Goal: Information Seeking & Learning: Learn about a topic

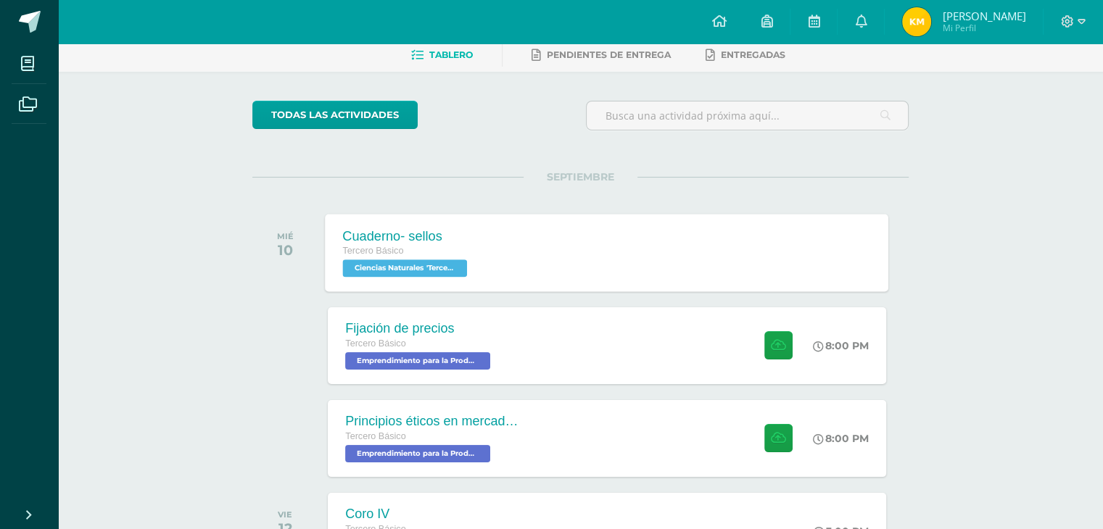
scroll to position [73, 0]
click at [521, 358] on div "Fijación de precios Tercero Básico Emprendimiento para la Productividad 'Tercer…" at bounding box center [607, 345] width 563 height 78
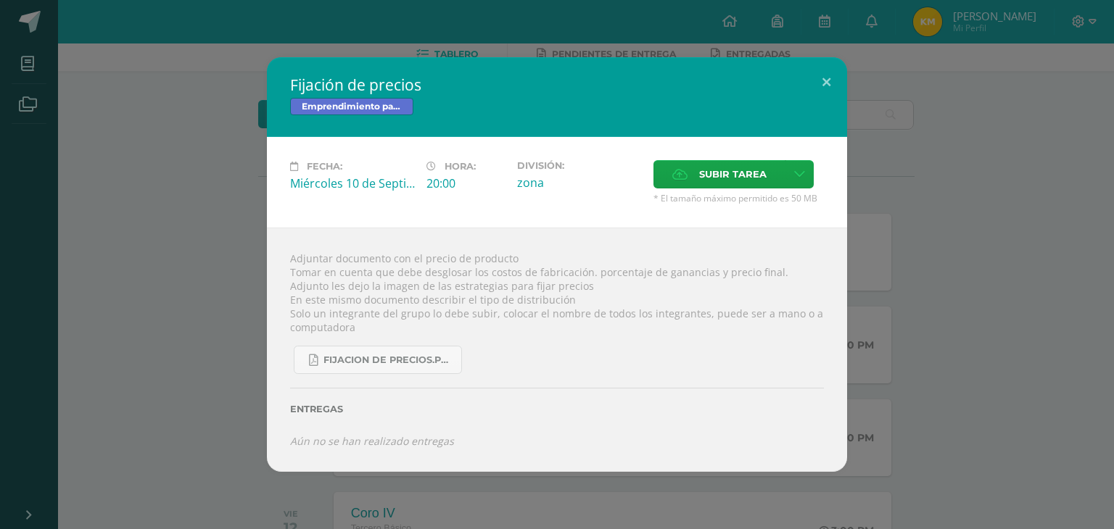
click at [229, 341] on div "Fijación de precios Emprendimiento para la Productividad Fecha: Miércoles 10 de…" at bounding box center [557, 264] width 1102 height 414
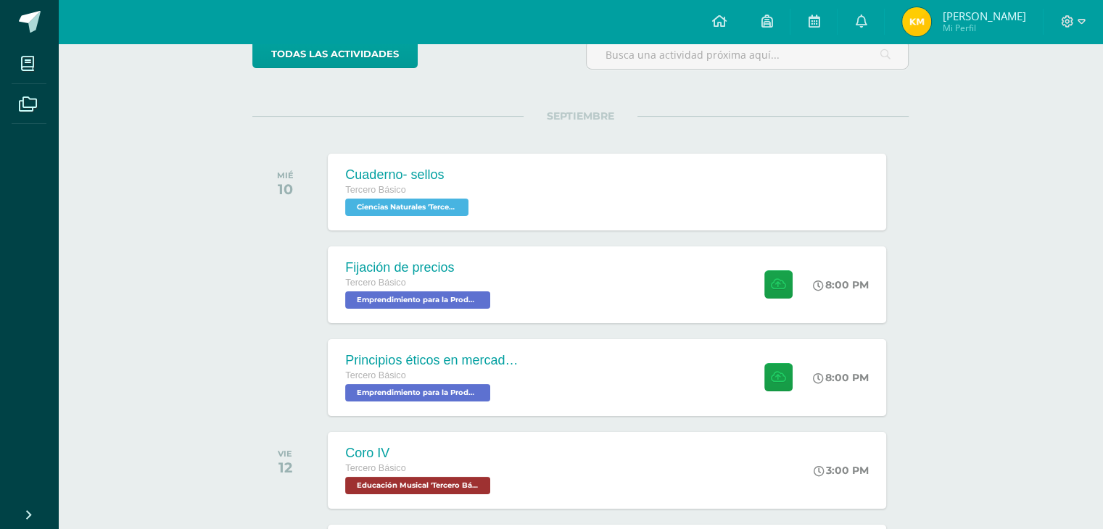
scroll to position [133, 0]
click at [506, 366] on div "Principios éticos en mercadotecnia y publicidad" at bounding box center [431, 359] width 176 height 15
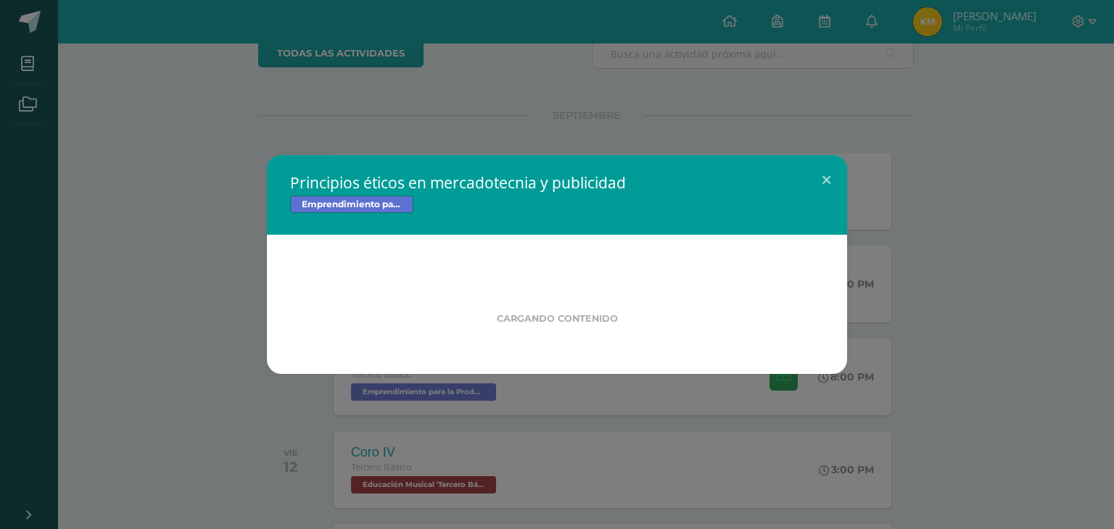
click at [172, 370] on div "Principios éticos en mercadotecnia y publicidad Emprendimiento para la Producti…" at bounding box center [557, 264] width 1102 height 219
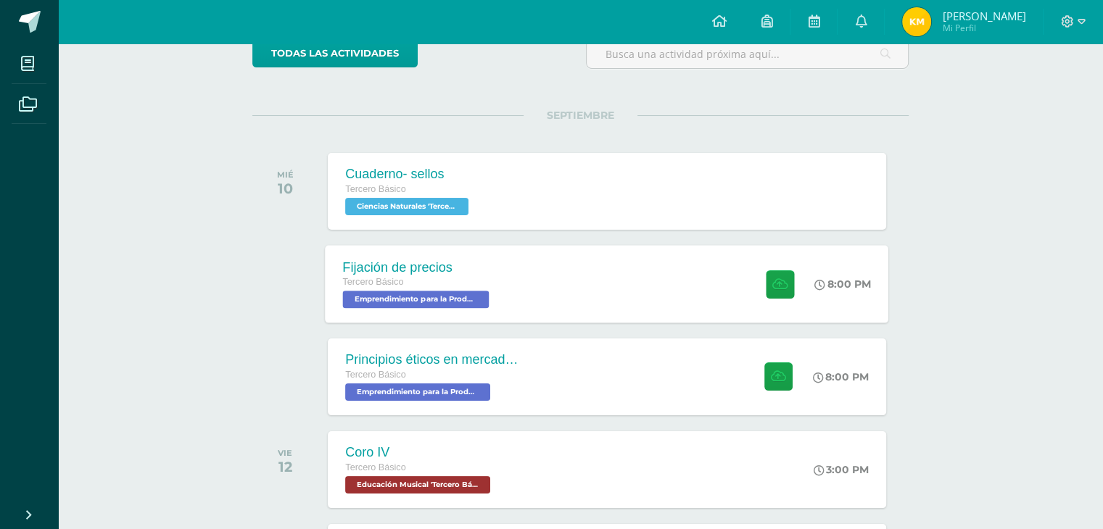
click at [495, 304] on div "Fijación de precios Tercero Básico Emprendimiento para la Productividad 'Tercer…" at bounding box center [418, 284] width 185 height 78
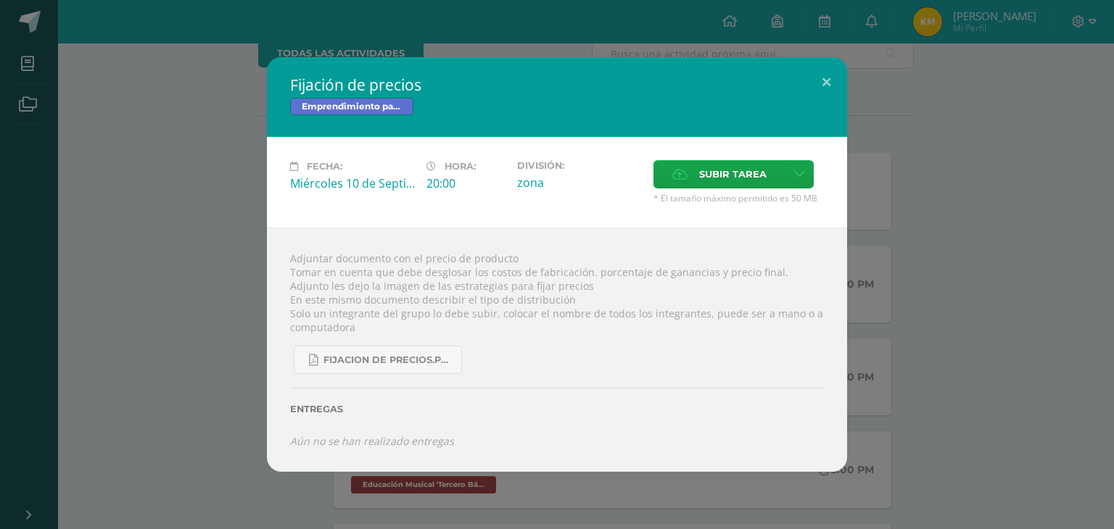
click at [264, 247] on div "Fijación de precios Emprendimiento para la Productividad Fecha: Miércoles 10 de…" at bounding box center [557, 264] width 1102 height 414
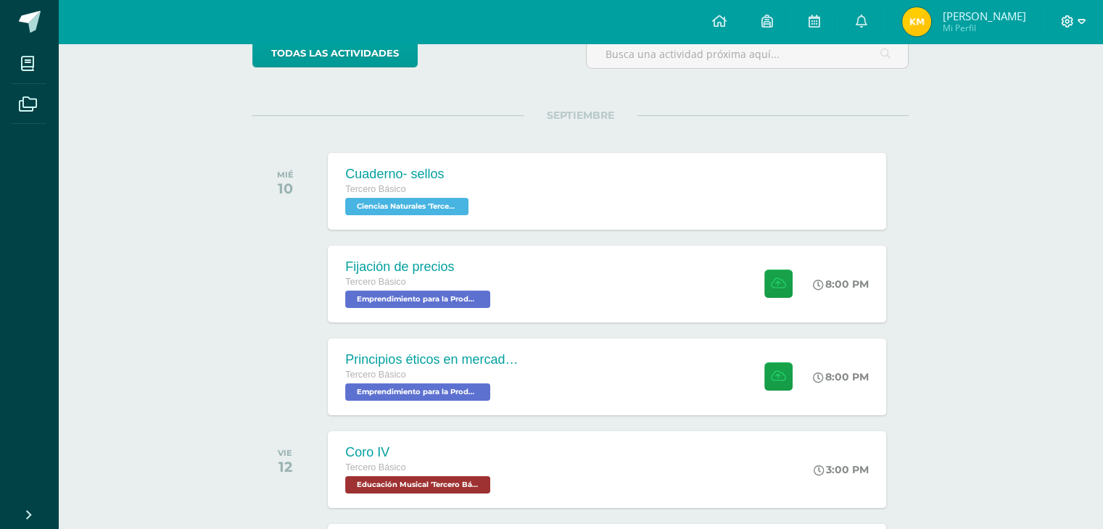
click at [1073, 21] on span at bounding box center [1073, 22] width 25 height 16
click at [1042, 77] on span "Configuración" at bounding box center [1035, 77] width 67 height 14
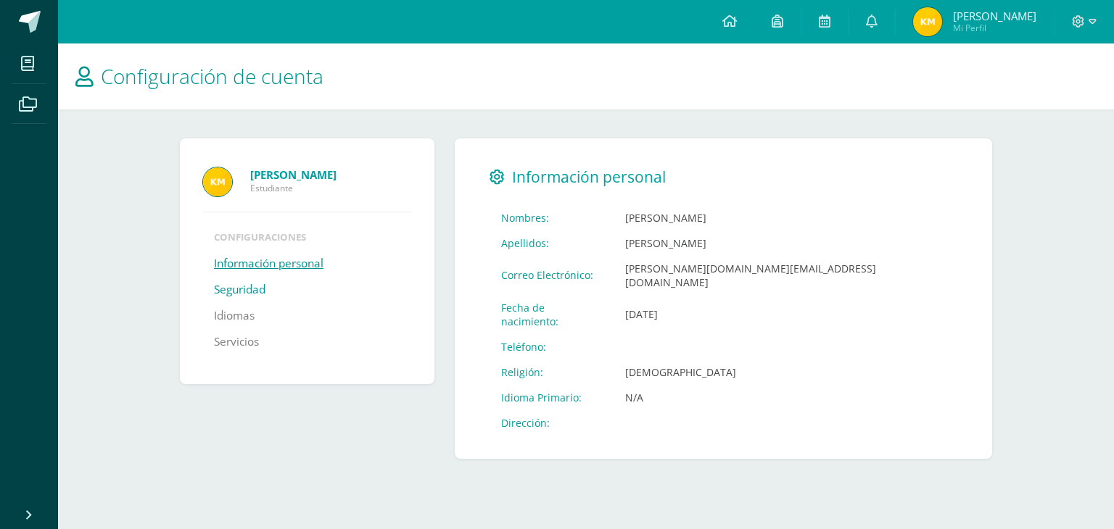
click at [249, 283] on link "Seguridad" at bounding box center [239, 290] width 51 height 26
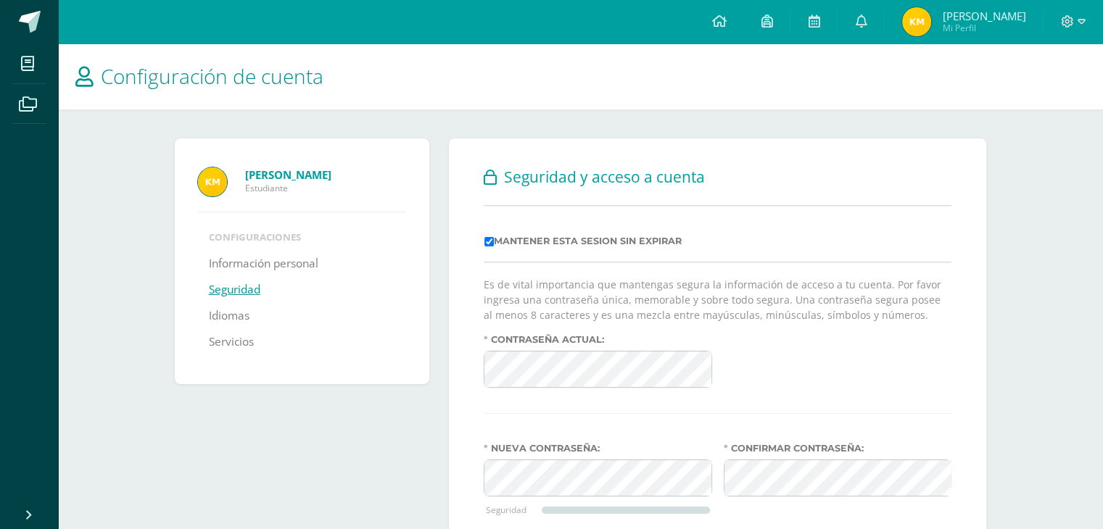
scroll to position [110, 0]
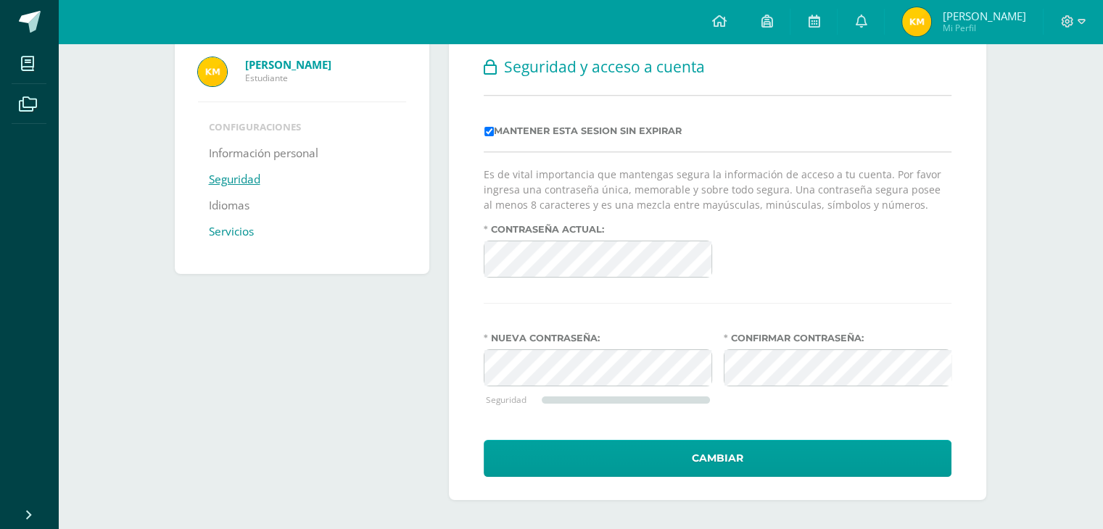
click at [237, 227] on link "Servicios" at bounding box center [231, 232] width 45 height 26
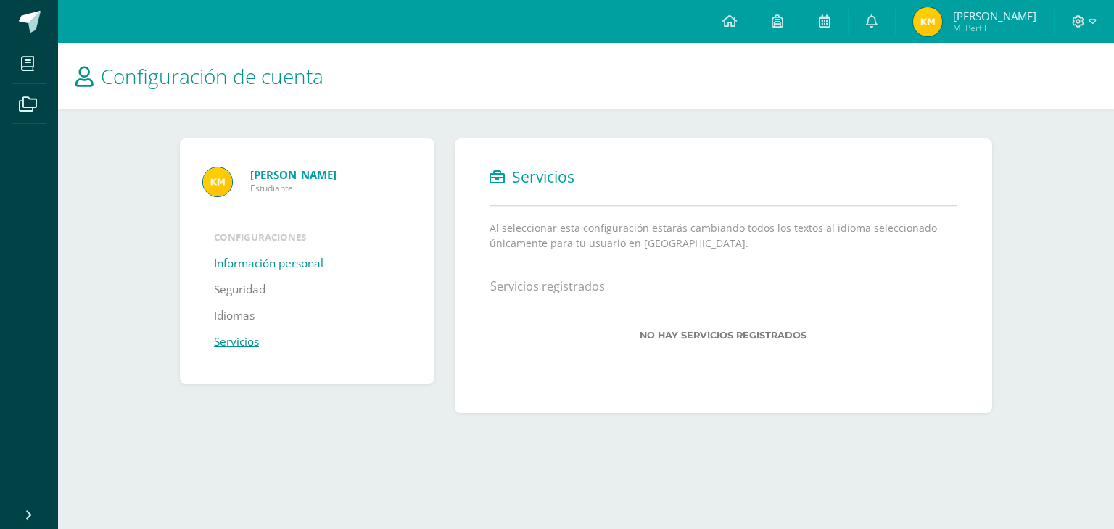
click at [233, 257] on link "Información personal" at bounding box center [269, 264] width 110 height 26
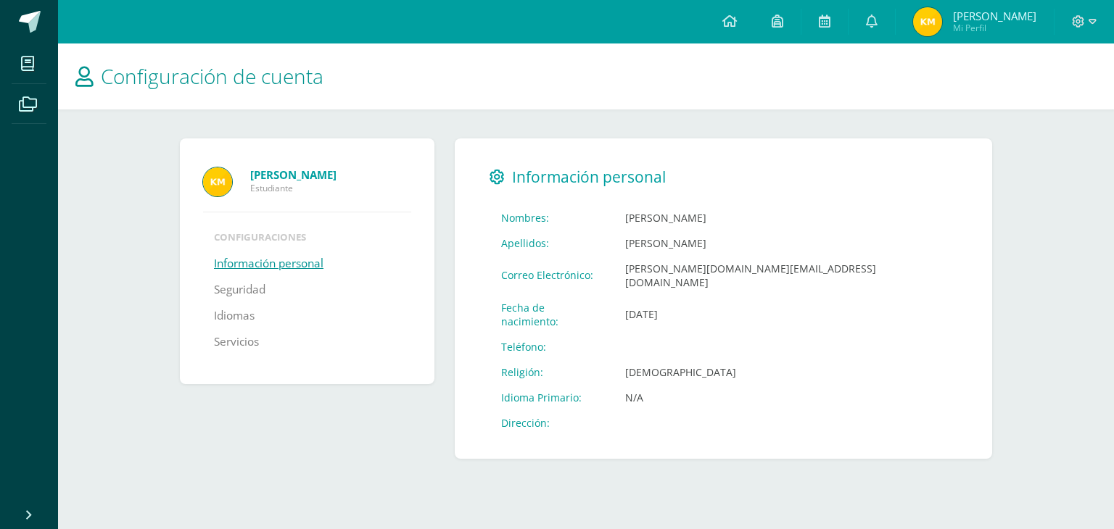
click at [281, 234] on li "Configuraciones" at bounding box center [307, 237] width 186 height 13
click at [492, 180] on icon at bounding box center [497, 177] width 15 height 15
click at [496, 180] on icon at bounding box center [497, 177] width 15 height 15
click at [563, 177] on span "Información personal" at bounding box center [589, 177] width 154 height 20
click at [90, 78] on icon at bounding box center [84, 77] width 18 height 20
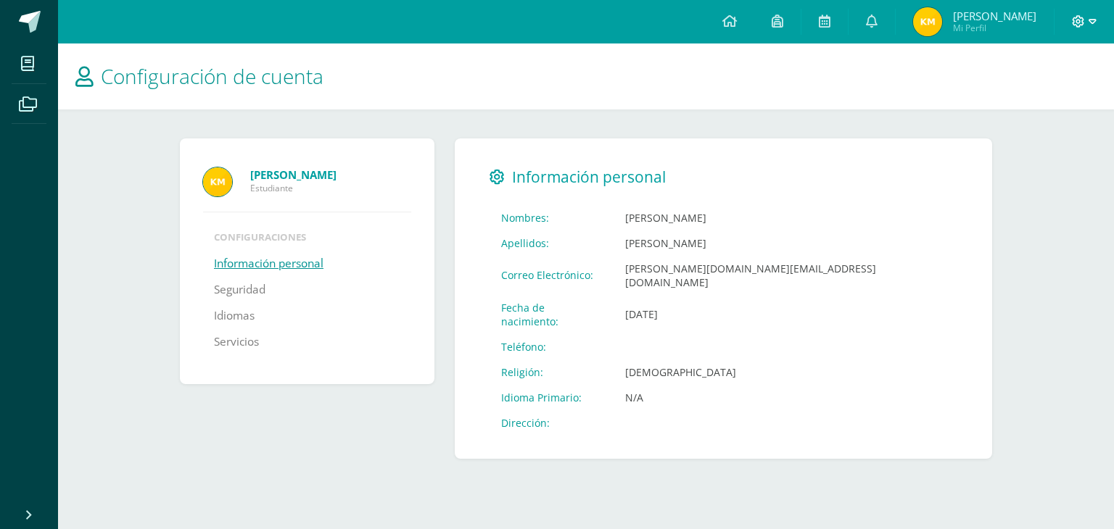
click at [1094, 21] on icon at bounding box center [1093, 21] width 8 height 5
click at [946, 93] on h1 "Configuración de cuenta" at bounding box center [585, 77] width 1021 height 66
click at [336, 169] on strong "[PERSON_NAME]" at bounding box center [293, 175] width 86 height 15
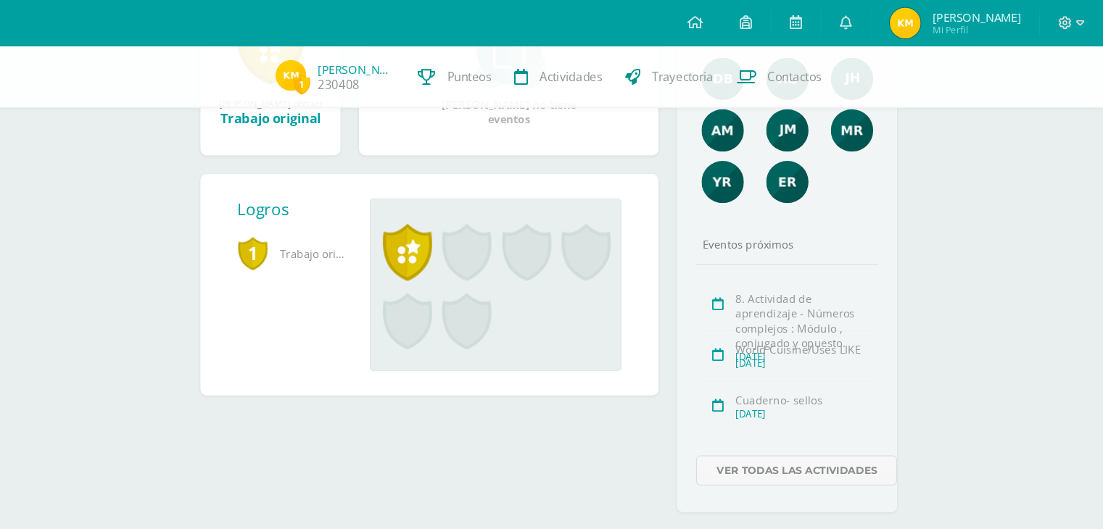
scroll to position [284, 0]
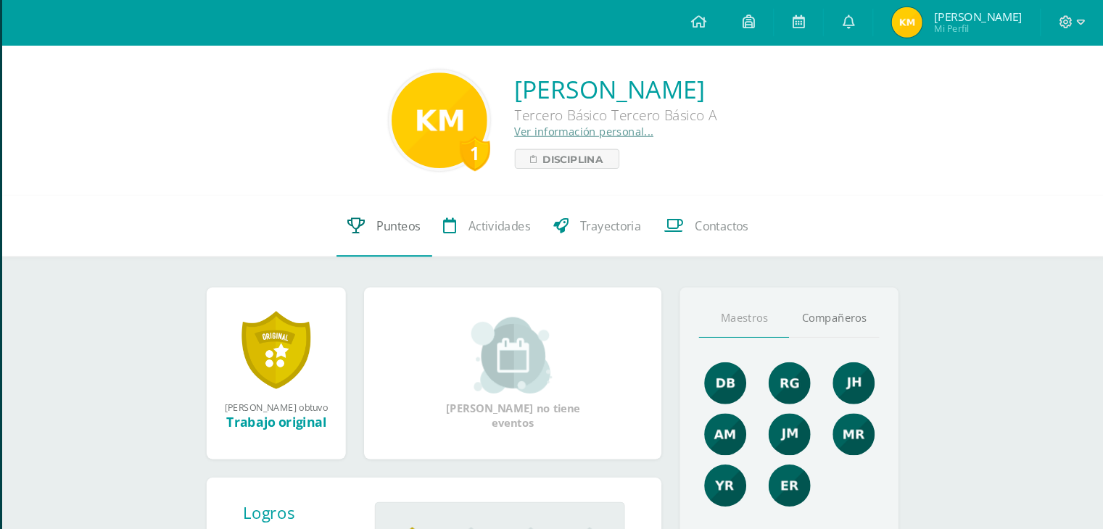
click at [426, 222] on span "Punteos" at bounding box center [434, 214] width 41 height 15
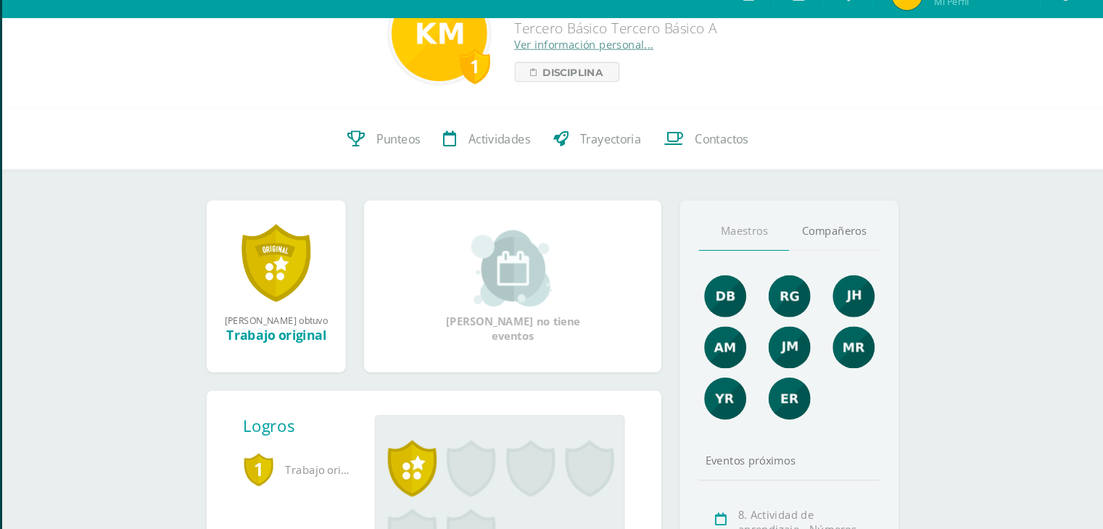
scroll to position [57, 0]
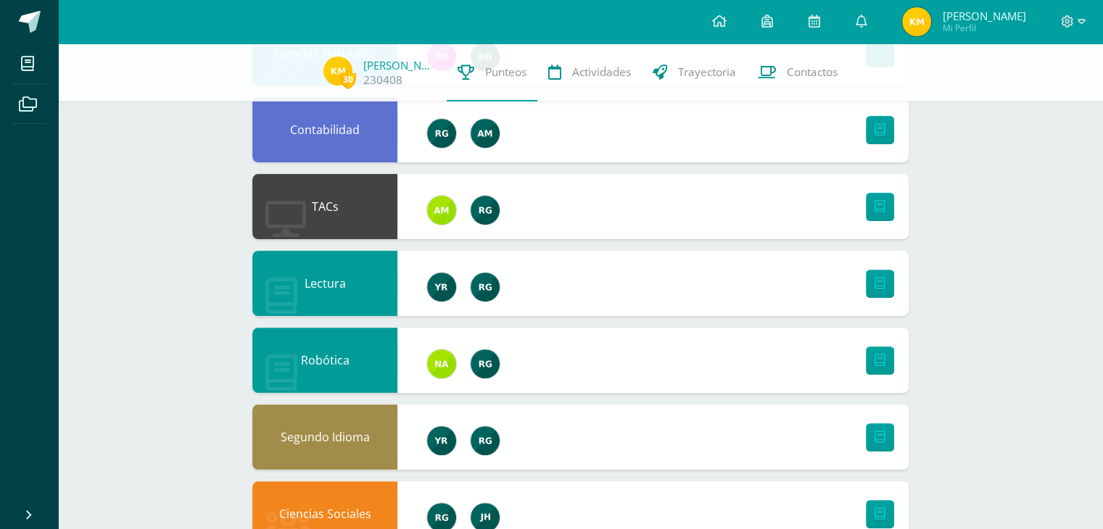
scroll to position [438, 0]
drag, startPoint x: 827, startPoint y: 44, endPoint x: 711, endPoint y: 7, distance: 121.1
click at [827, 44] on link "Contactos" at bounding box center [798, 73] width 102 height 58
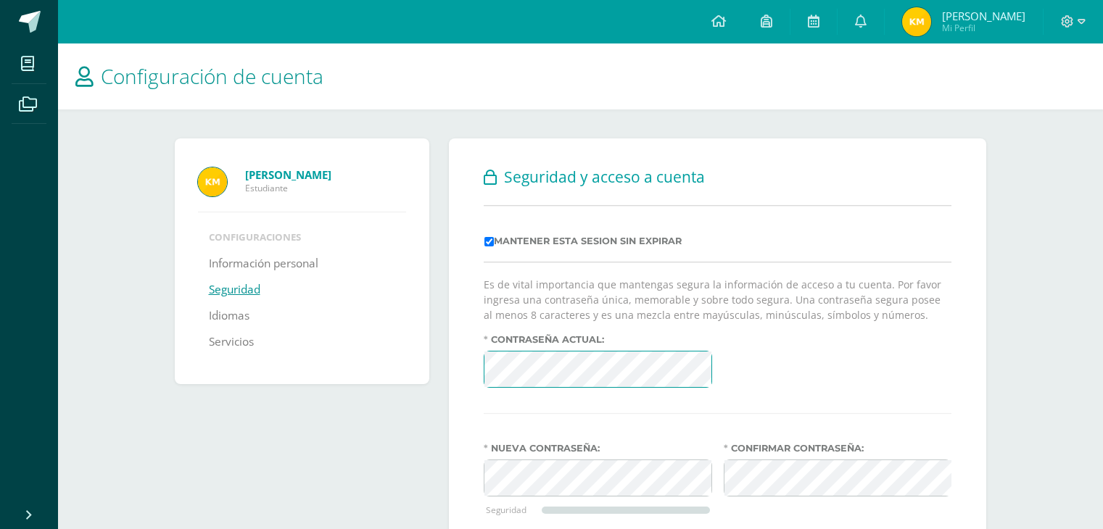
scroll to position [110, 0]
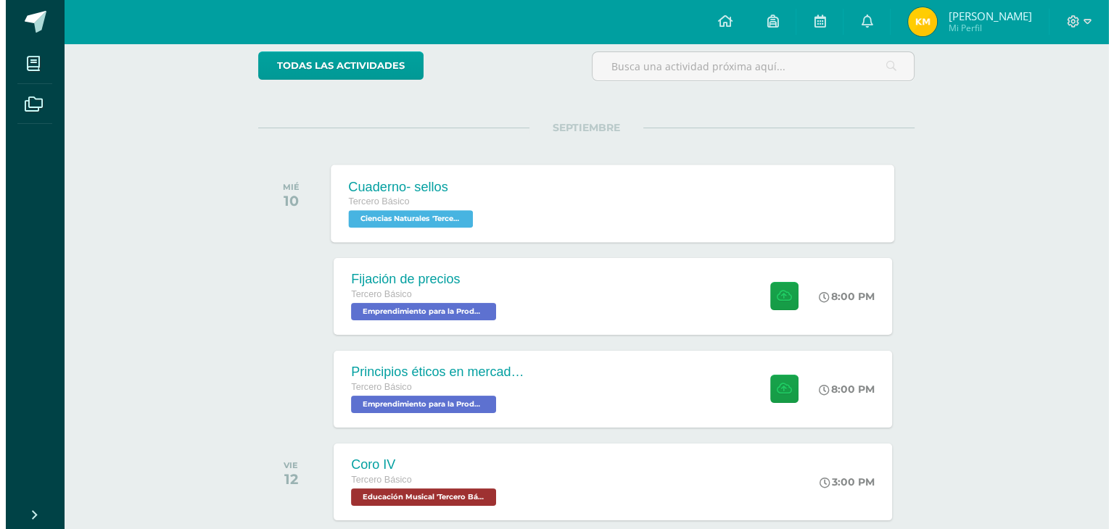
scroll to position [122, 0]
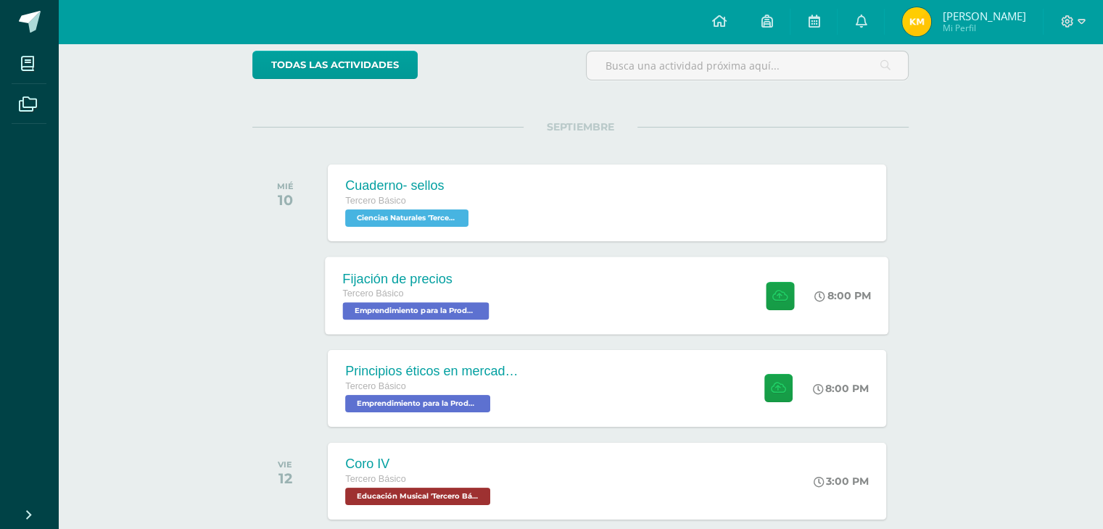
click at [532, 315] on div "Fijación de precios Tercero Básico Emprendimiento para la Productividad 'Tercer…" at bounding box center [607, 296] width 563 height 78
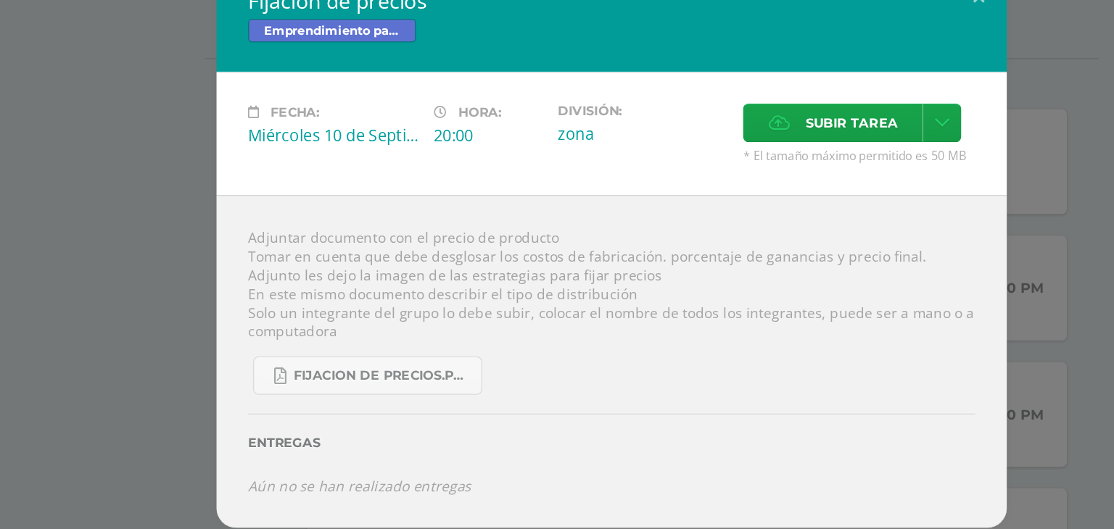
scroll to position [121, 0]
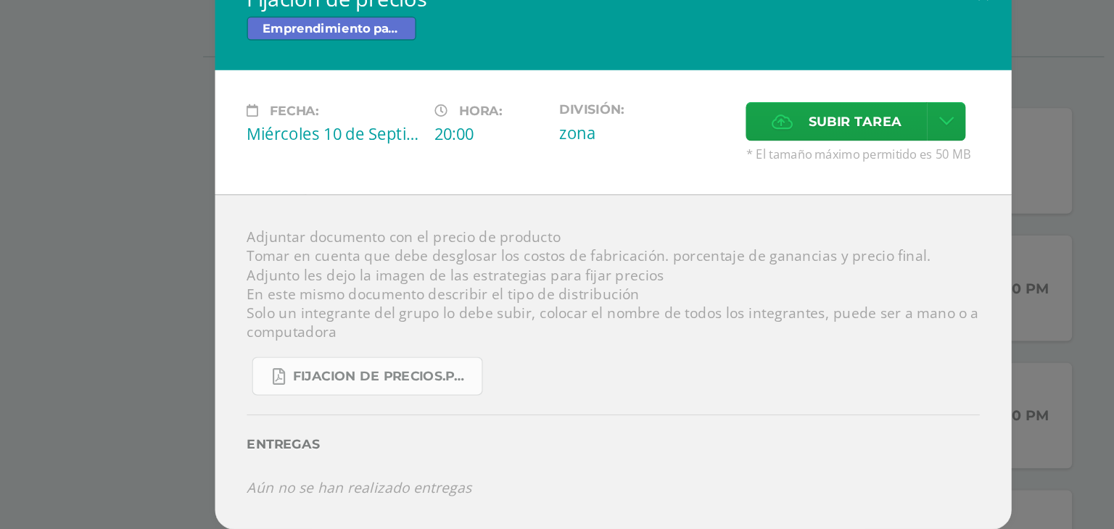
click at [401, 355] on span "fijacion de precios.pdf" at bounding box center [388, 361] width 131 height 12
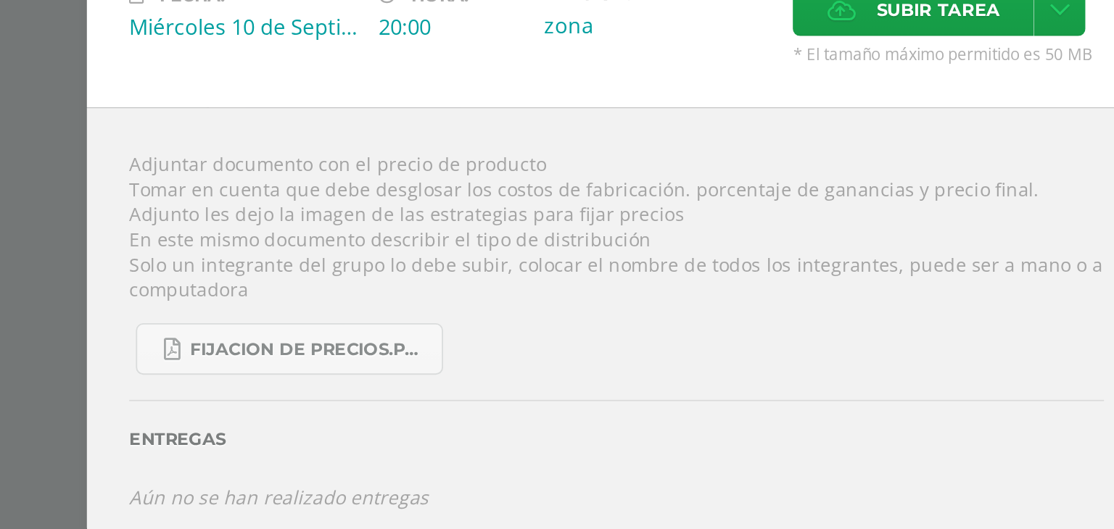
click at [495, 294] on div "Adjuntar documento con el precio de producto Tomar en cuenta que debe desglosar…" at bounding box center [557, 350] width 580 height 244
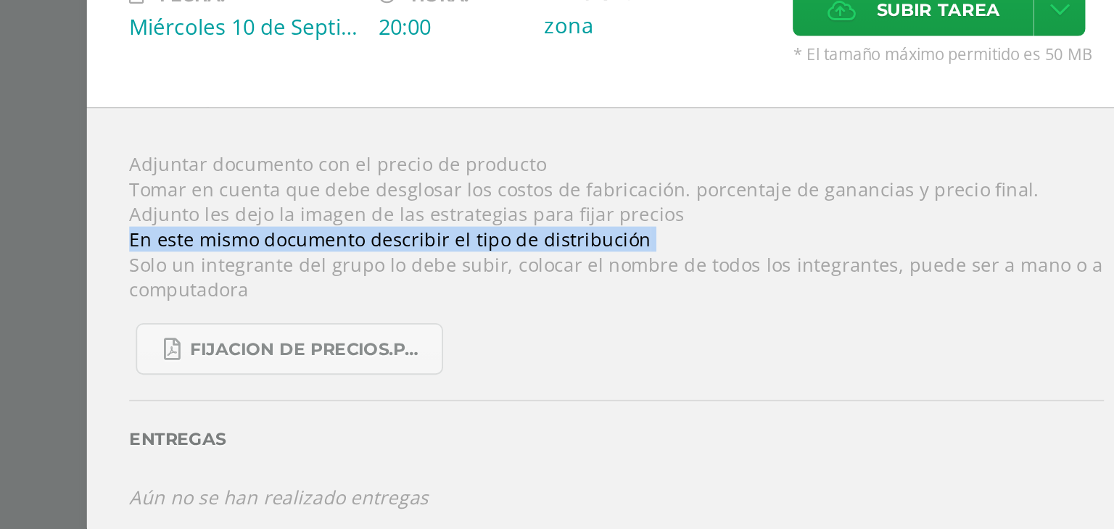
click at [495, 294] on div "Adjuntar documento con el precio de producto Tomar en cuenta que debe desglosar…" at bounding box center [557, 350] width 580 height 244
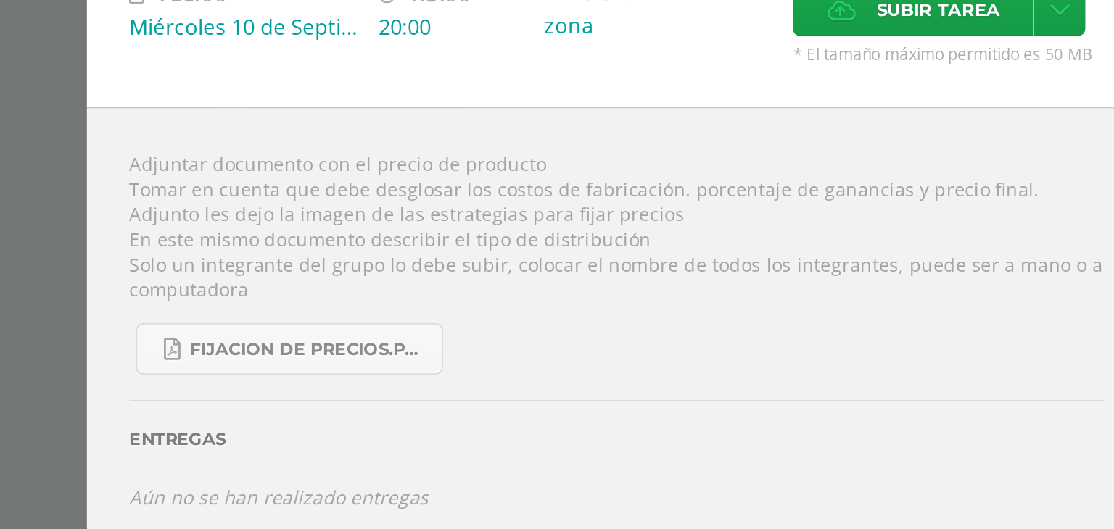
click at [440, 323] on div "Adjuntar documento con el precio de producto Tomar en cuenta que debe desglosar…" at bounding box center [557, 350] width 580 height 244
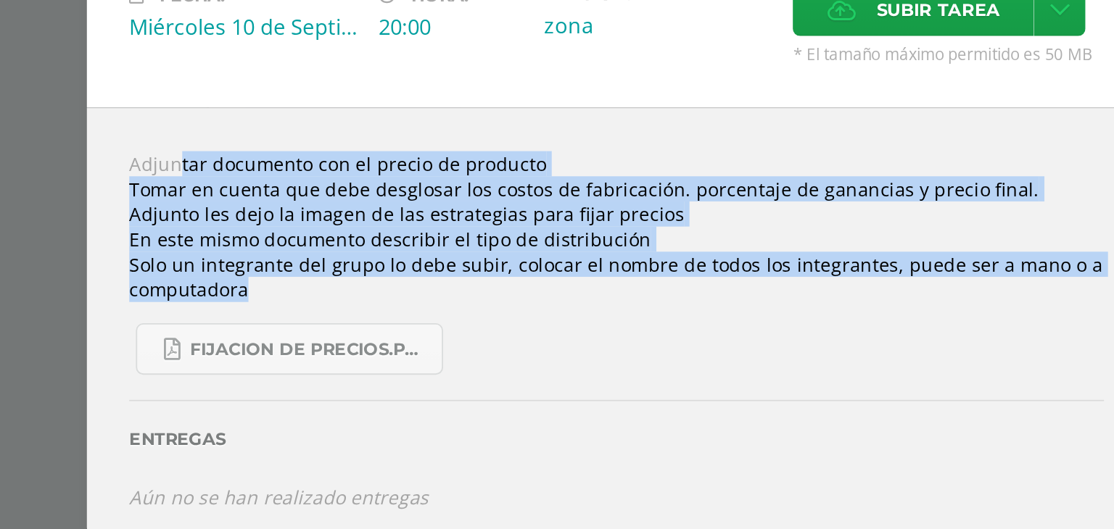
drag, startPoint x: 440, startPoint y: 323, endPoint x: 248, endPoint y: 247, distance: 207.0
click at [248, 247] on div "Fijación de precios Emprendimiento para la Productividad Fecha: Miércoles 10 de…" at bounding box center [557, 264] width 1102 height 414
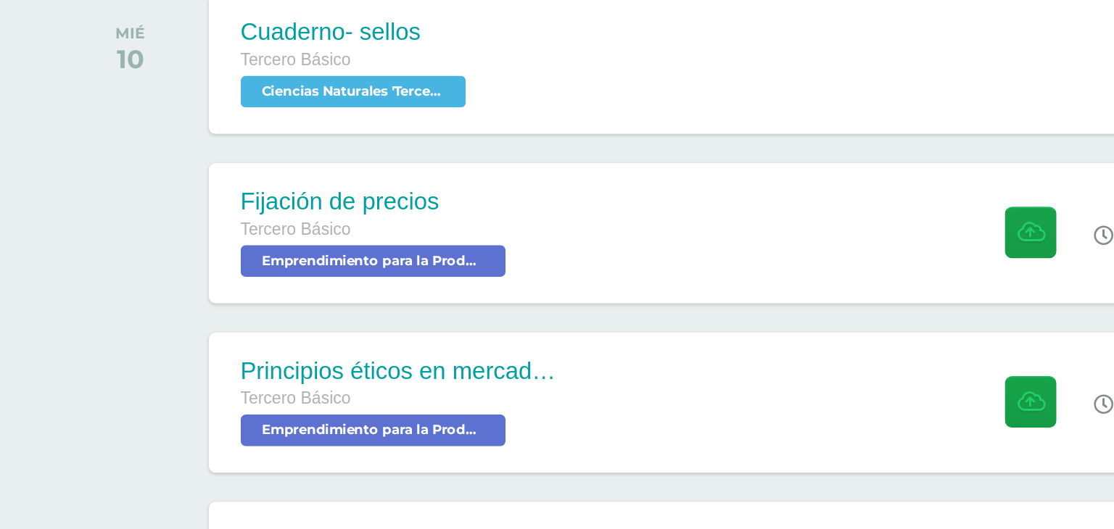
copy div "Adjuntar documento con el precio de producto Tomar en cuenta que debe desglosar…"
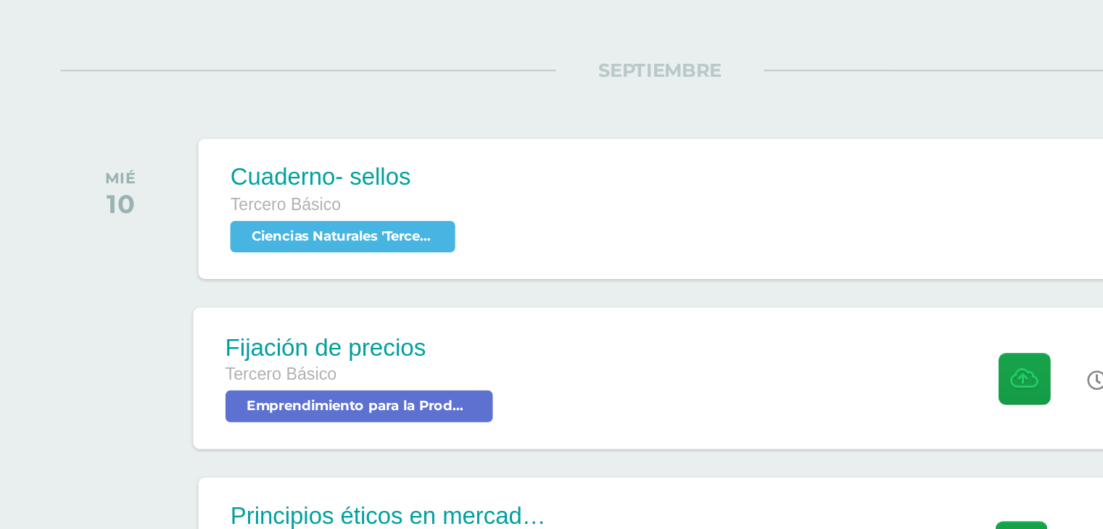
scroll to position [122, 0]
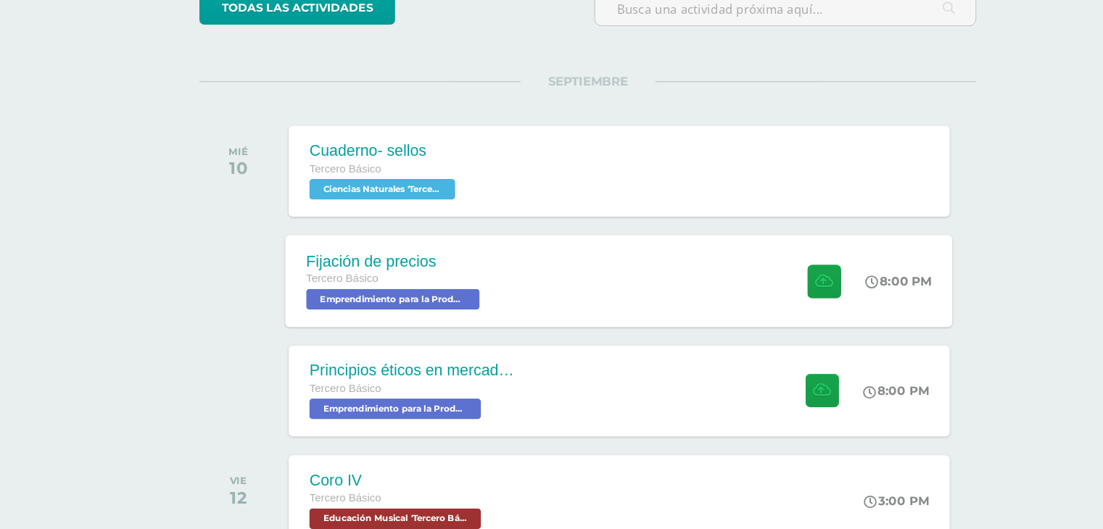
click at [445, 276] on div "Fijación de precios" at bounding box center [418, 278] width 150 height 15
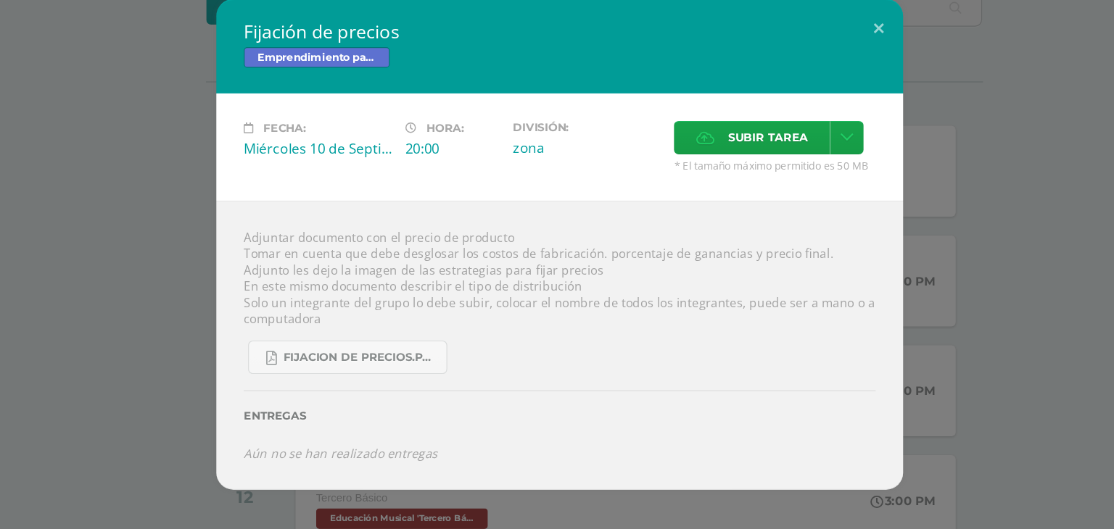
click at [366, 331] on div "Adjuntar documento con el precio de producto Tomar en cuenta que debe desglosar…" at bounding box center [557, 350] width 580 height 244
click at [358, 326] on div "Adjuntar documento con el precio de producto Tomar en cuenta que debe desglosar…" at bounding box center [557, 350] width 580 height 244
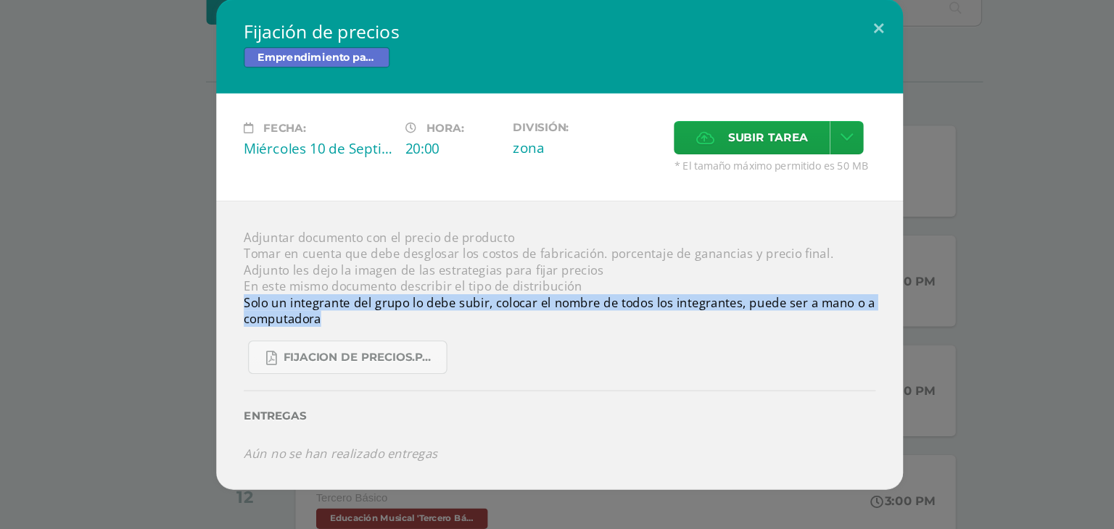
click at [358, 326] on div "Adjuntar documento con el precio de producto Tomar en cuenta que debe desglosar…" at bounding box center [557, 350] width 580 height 244
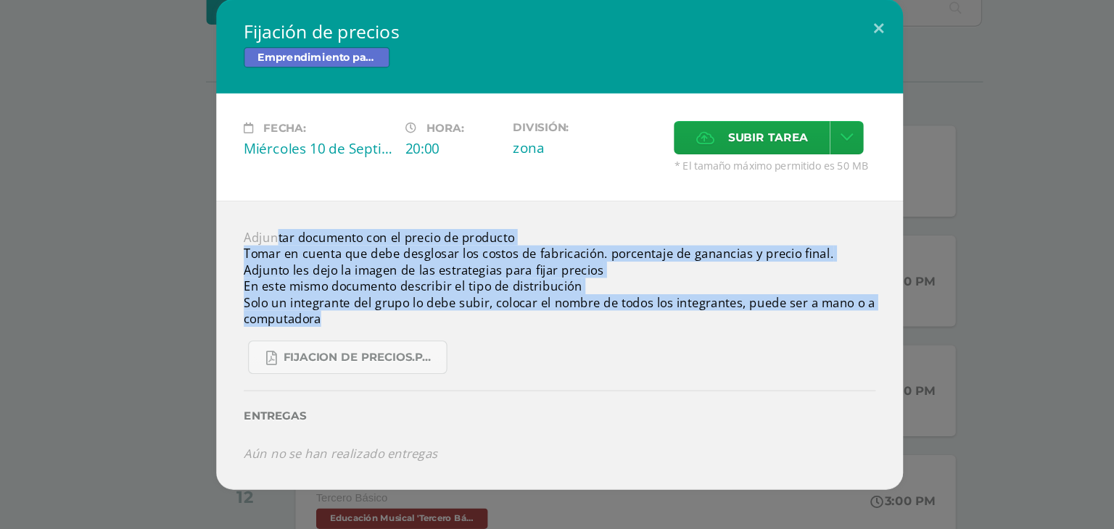
drag, startPoint x: 359, startPoint y: 326, endPoint x: 305, endPoint y: 245, distance: 96.7
click at [305, 245] on div "Adjuntar documento con el precio de producto Tomar en cuenta que debe desglosar…" at bounding box center [557, 350] width 580 height 244
click at [825, 78] on button at bounding box center [826, 81] width 41 height 49
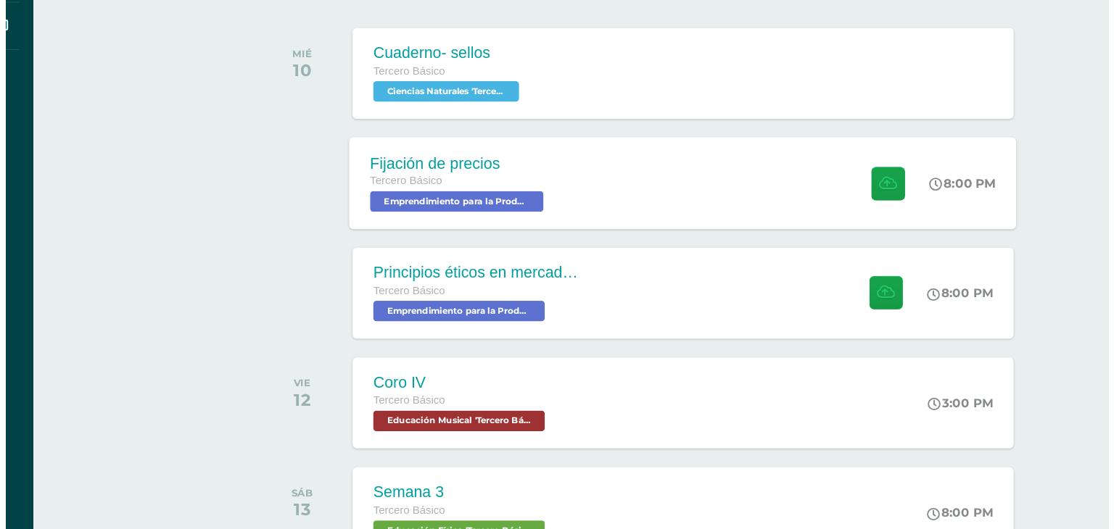
scroll to position [182, 0]
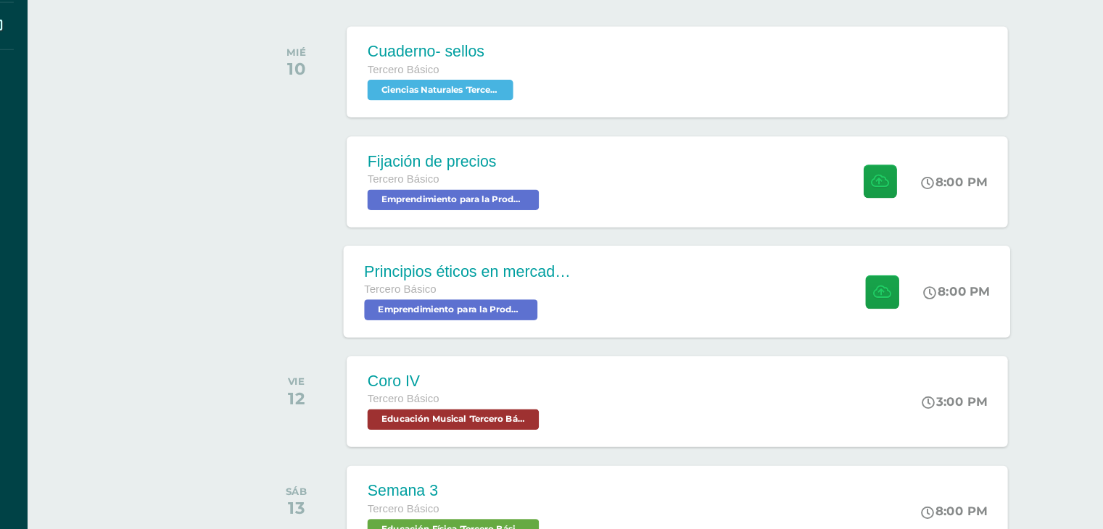
click at [610, 315] on div "Principios éticos en mercadotecnia y publicidad Tercero Básico Emprendimiento p…" at bounding box center [607, 328] width 563 height 78
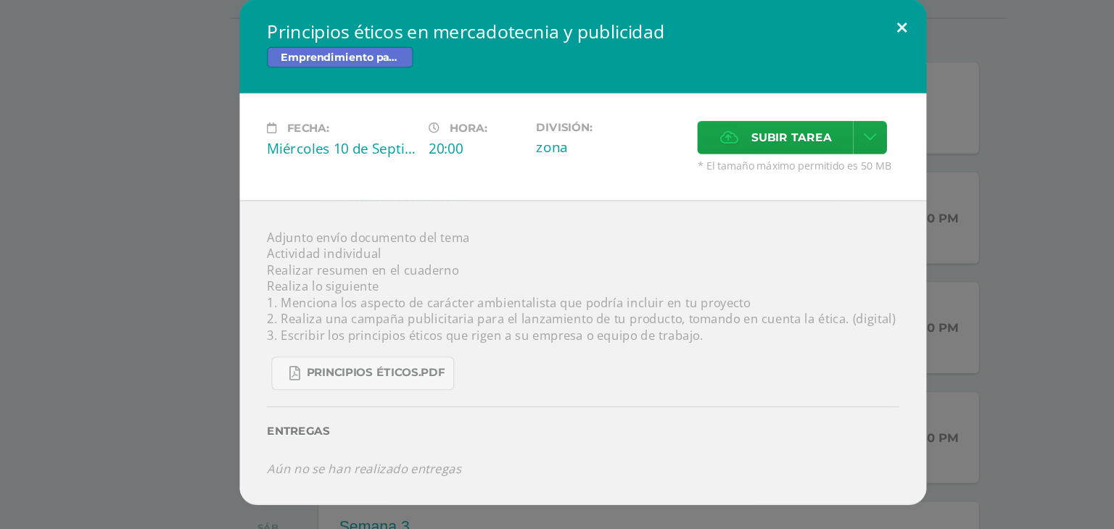
click at [825, 74] on button at bounding box center [826, 75] width 41 height 49
